Goal: Communication & Community: Answer question/provide support

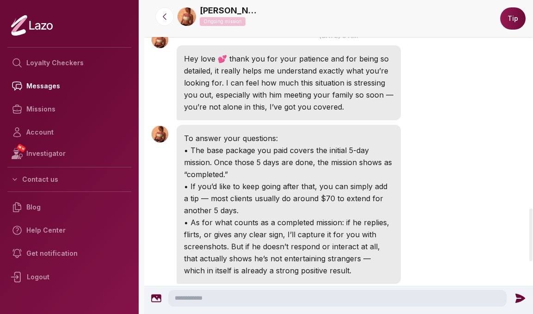
scroll to position [1237, 0]
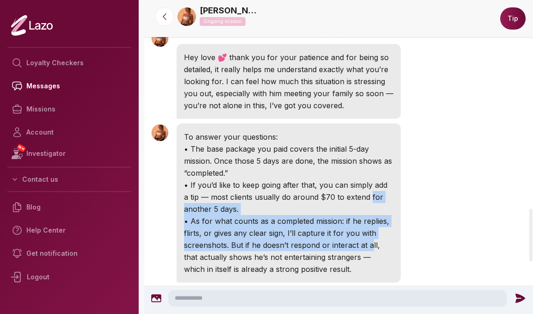
drag, startPoint x: 367, startPoint y: 214, endPoint x: 360, endPoint y: 156, distance: 58.6
click at [360, 157] on div "To answer your questions: • The base package you paid covers the initial 5-day …" at bounding box center [288, 202] width 224 height 159
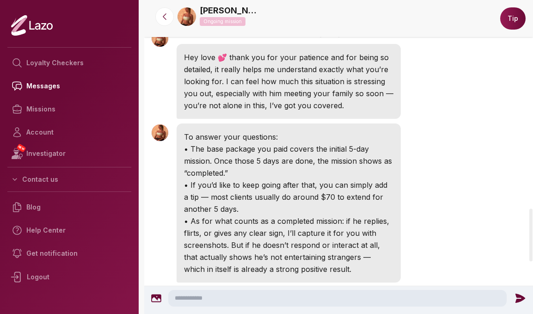
click at [347, 179] on p "• If you’d like to keep going after that, you can simply add a tip — most clien…" at bounding box center [288, 197] width 209 height 36
drag, startPoint x: 347, startPoint y: 173, endPoint x: 369, endPoint y: 231, distance: 61.5
click at [369, 231] on div "To answer your questions: • The base package you paid covers the initial 5-day …" at bounding box center [288, 202] width 224 height 159
click at [348, 236] on p "• As for what counts as a completed mission: if he replies, flirts, or gives an…" at bounding box center [288, 245] width 209 height 60
drag, startPoint x: 231, startPoint y: 204, endPoint x: 386, endPoint y: 240, distance: 158.9
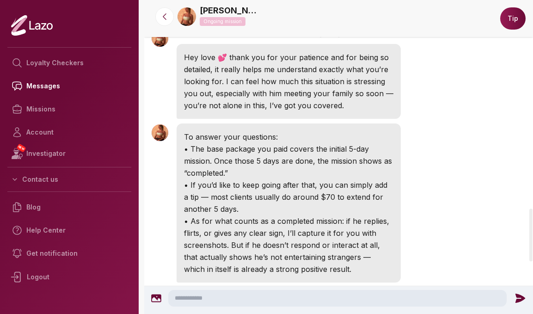
click at [386, 240] on div "To answer your questions: • The base package you paid covers the initial 5-day …" at bounding box center [288, 202] width 224 height 159
click at [428, 213] on div "Sharon 9:45 AM To answer your questions: • The base package you paid covers the…" at bounding box center [338, 203] width 389 height 164
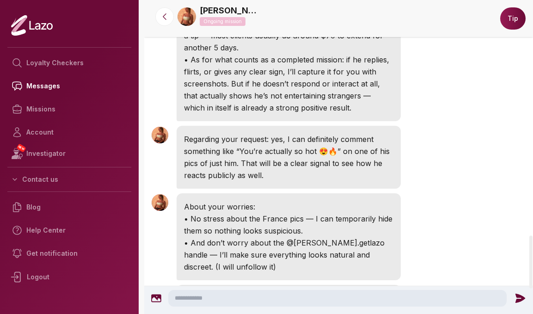
scroll to position [1397, 0]
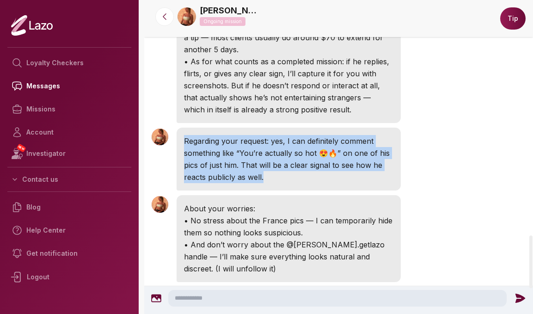
drag, startPoint x: 309, startPoint y: 141, endPoint x: 304, endPoint y: 97, distance: 44.5
click at [305, 128] on div "Regarding your request: yes, I can definitely comment something like “You’re ac…" at bounding box center [288, 159] width 224 height 63
click at [272, 128] on div "Regarding your request: yes, I can definitely comment something like “You’re ac…" at bounding box center [288, 159] width 224 height 63
drag, startPoint x: 272, startPoint y: 93, endPoint x: 347, endPoint y: 141, distance: 89.3
click at [348, 141] on div "Regarding your request: yes, I can definitely comment something like “You’re ac…" at bounding box center [288, 159] width 224 height 63
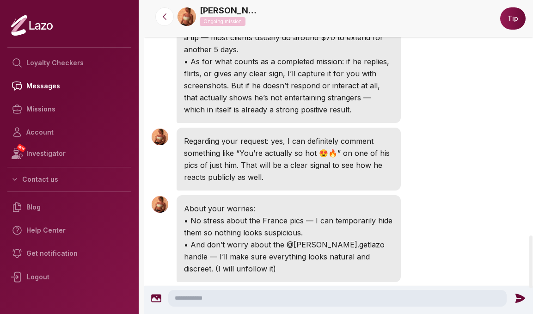
click at [414, 136] on div "Sharon 9:45 AM Regarding your request: yes, I can definitely comment something …" at bounding box center [338, 158] width 389 height 67
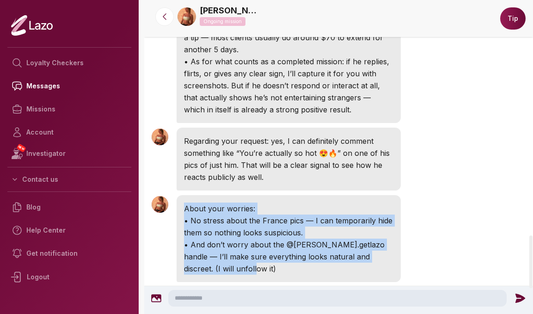
drag, startPoint x: 353, startPoint y: 235, endPoint x: 367, endPoint y: 158, distance: 77.4
click at [367, 193] on div "Sharon 9:46 AM About your worries: • No stress about the France pics — I can te…" at bounding box center [338, 238] width 389 height 91
click at [294, 214] on p "• No stress about the France pics — I can temporarily hide them so nothing look…" at bounding box center [288, 226] width 209 height 24
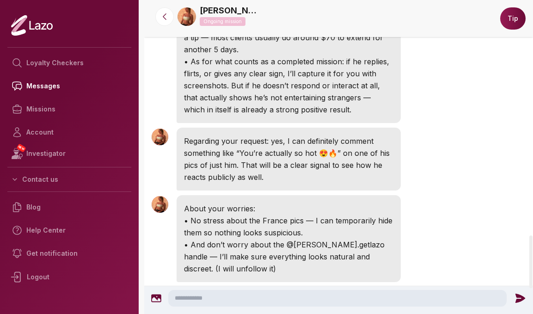
click at [279, 214] on p "• No stress about the France pics — I can temporarily hide them so nothing look…" at bounding box center [288, 226] width 209 height 24
click at [255, 238] on p "• And don’t worry about the @[PERSON_NAME].getlazo handle — I’ll make sure ever…" at bounding box center [288, 256] width 209 height 36
drag, startPoint x: 334, startPoint y: 209, endPoint x: 296, endPoint y: 209, distance: 37.4
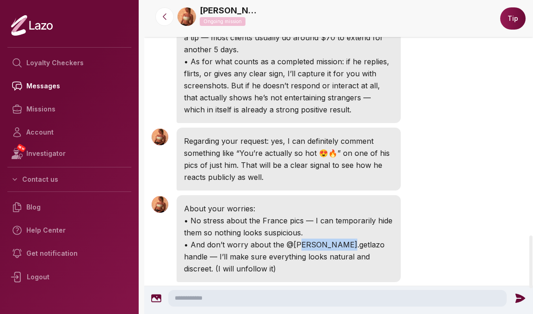
click at [296, 238] on p "• And don’t worry about the @[PERSON_NAME].getlazo handle — I’ll make sure ever…" at bounding box center [288, 256] width 209 height 36
click at [340, 238] on p "• And don’t worry about the @[PERSON_NAME].getlazo handle — I’ll make sure ever…" at bounding box center [288, 256] width 209 height 36
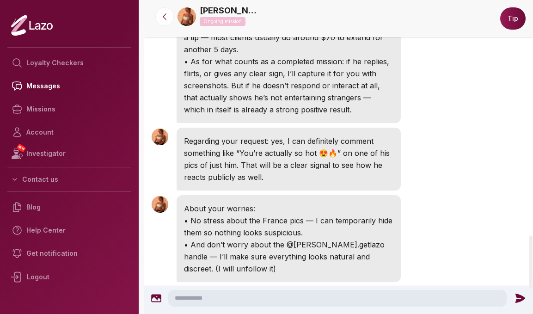
click at [359, 238] on p "• And don’t worry about the @[PERSON_NAME].getlazo handle — I’ll make sure ever…" at bounding box center [288, 256] width 209 height 36
drag, startPoint x: 307, startPoint y: 219, endPoint x: 365, endPoint y: 219, distance: 58.2
click at [365, 238] on p "• And don’t worry about the @[PERSON_NAME].getlazo handle — I’ll make sure ever…" at bounding box center [288, 256] width 209 height 36
click at [382, 238] on p "• And don’t worry about the @[PERSON_NAME].getlazo handle — I’ll make sure ever…" at bounding box center [288, 256] width 209 height 36
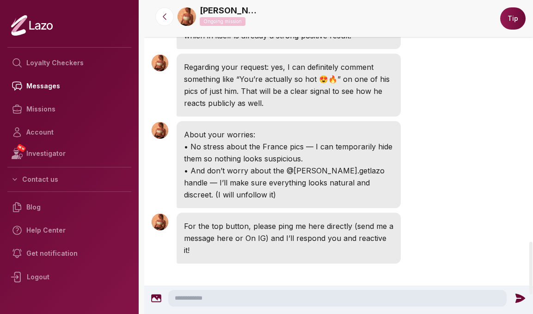
scroll to position [1488, 0]
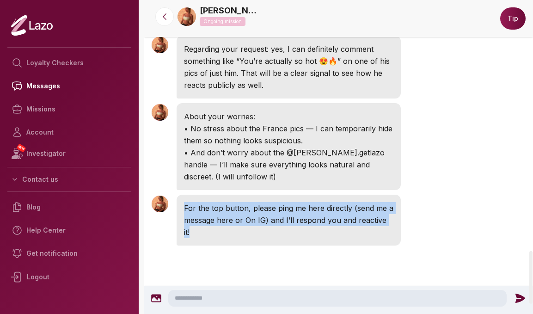
drag, startPoint x: 366, startPoint y: 195, endPoint x: 365, endPoint y: 162, distance: 33.3
click at [365, 194] on div "For the top button, please ping me here directly (send me a message here or On …" at bounding box center [288, 219] width 224 height 51
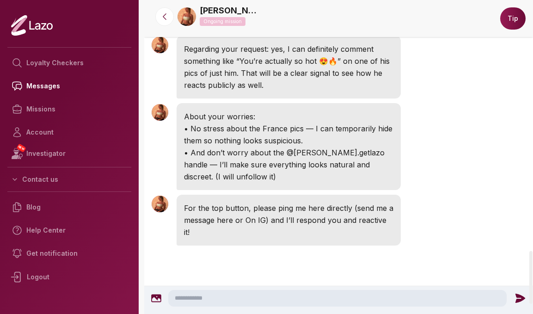
click at [305, 202] on p "For the top button, please ping me here directly (send me a message here or On …" at bounding box center [288, 220] width 209 height 36
click at [306, 202] on p "For the top button, please ping me here directly (send me a message here or On …" at bounding box center [288, 220] width 209 height 36
click at [311, 248] on div at bounding box center [338, 285] width 389 height 74
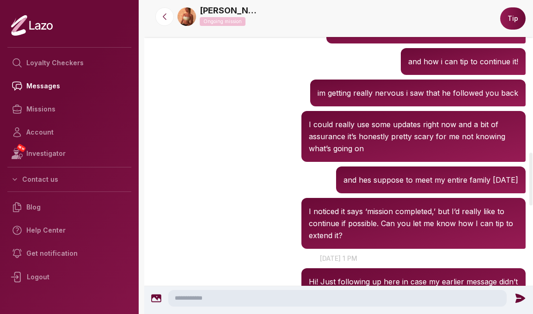
scroll to position [899, 0]
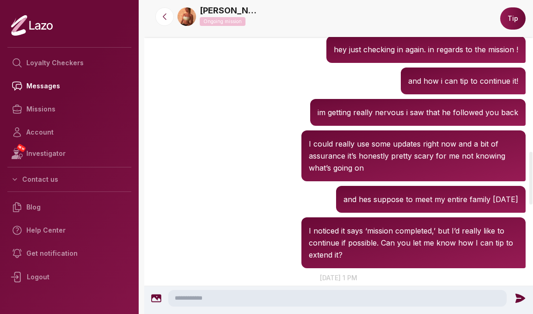
click at [207, 291] on textarea at bounding box center [337, 298] width 338 height 17
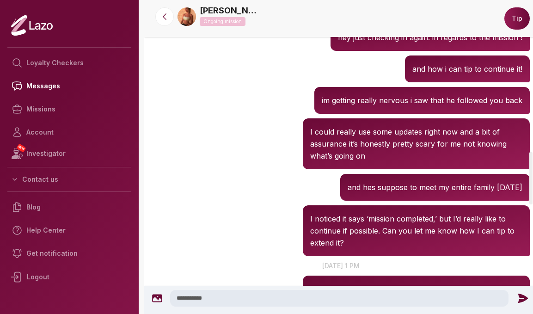
type textarea "**********"
click at [518, 297] on icon at bounding box center [523, 297] width 10 height 9
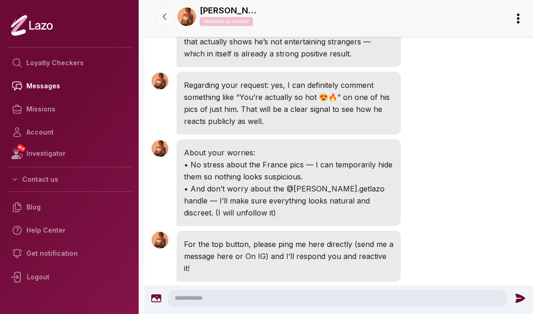
scroll to position [1448, 0]
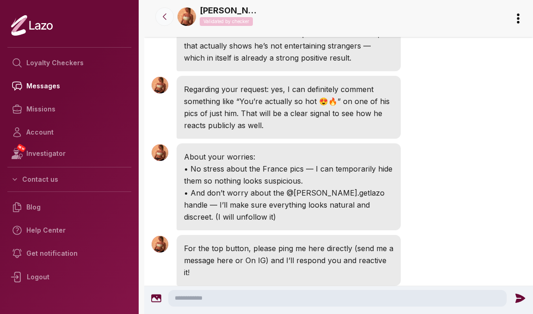
click at [161, 19] on icon at bounding box center [164, 16] width 9 height 9
